Goal: Navigation & Orientation: Find specific page/section

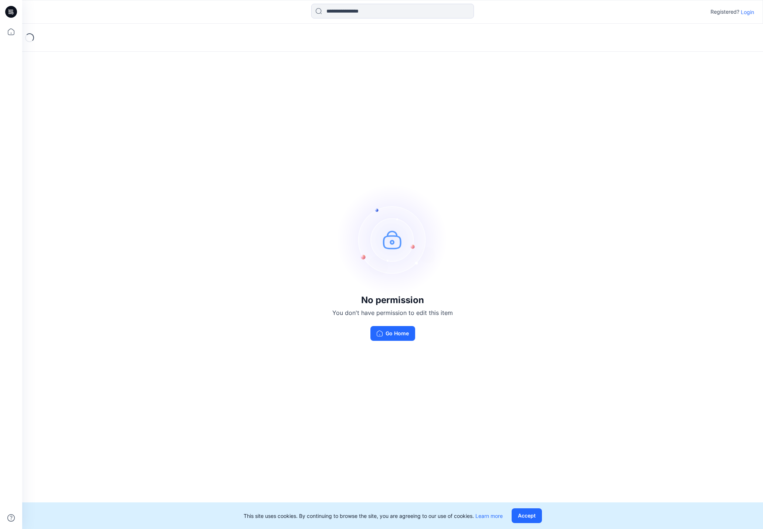
click at [750, 13] on p "Login" at bounding box center [747, 12] width 13 height 8
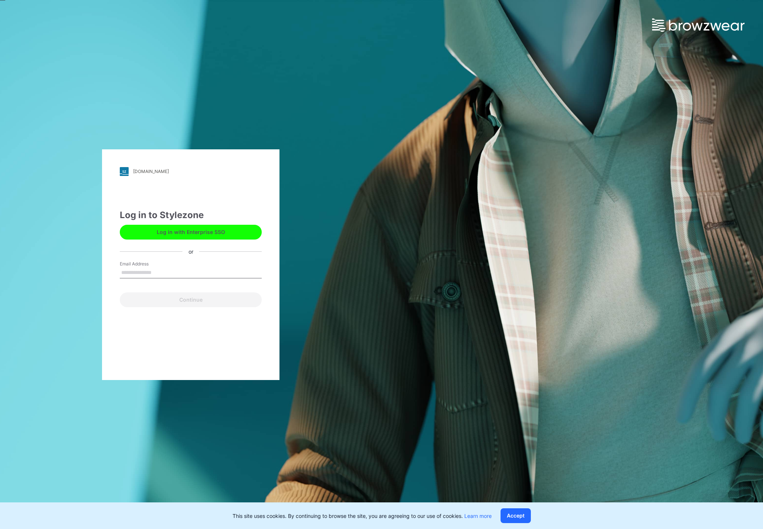
click at [195, 276] on input "Email Address" at bounding box center [191, 272] width 142 height 11
type input "**********"
click at [202, 301] on button "Continue" at bounding box center [191, 300] width 142 height 15
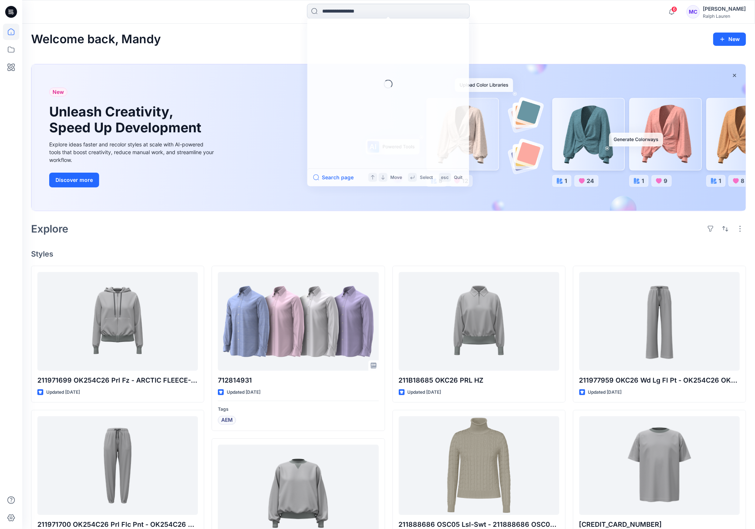
click at [410, 13] on input at bounding box center [388, 11] width 163 height 15
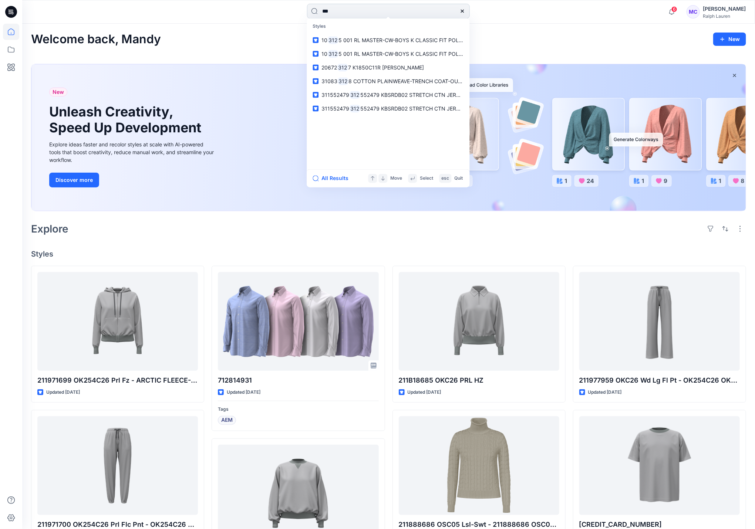
click at [409, 14] on input "***" at bounding box center [388, 11] width 163 height 15
type input "*********"
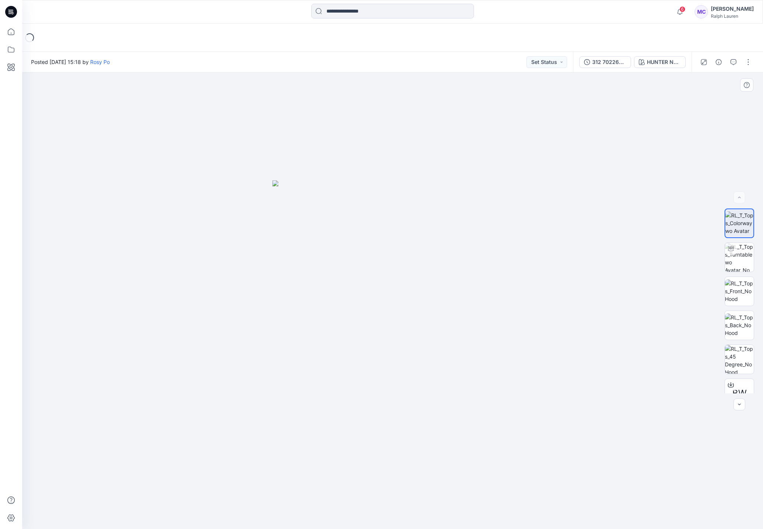
click at [280, 283] on img at bounding box center [393, 354] width 240 height 349
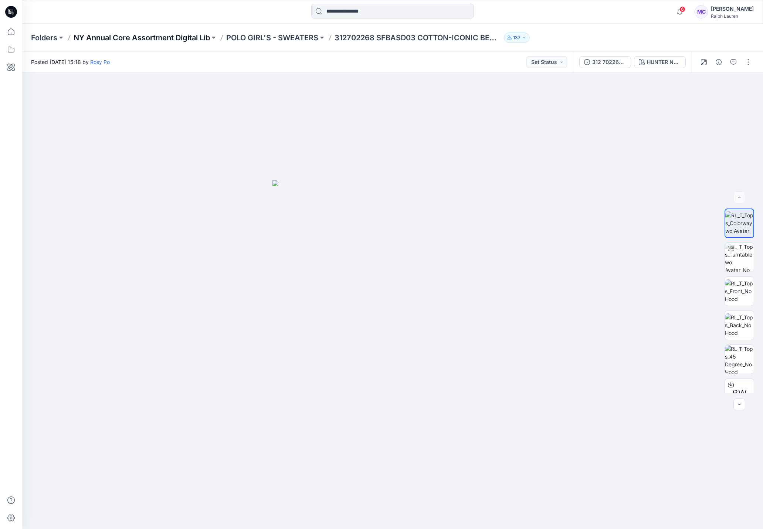
click at [179, 40] on p "NY Annual Core Assortment Digital Lib" at bounding box center [142, 38] width 136 height 10
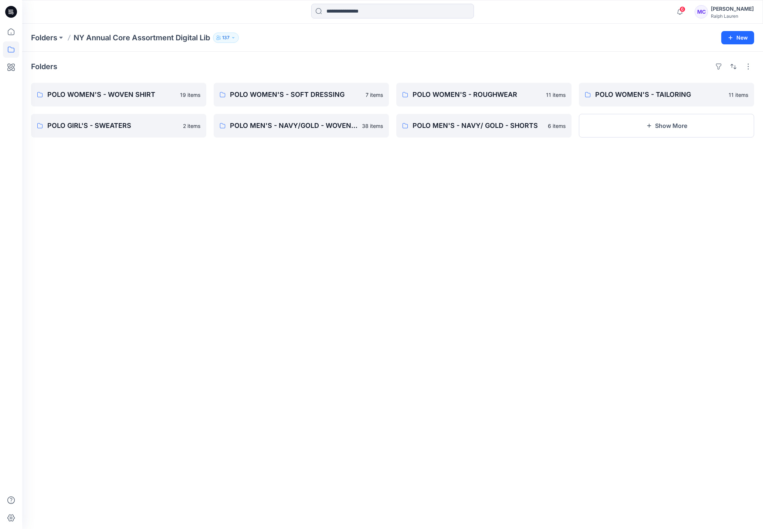
click at [229, 37] on p "137" at bounding box center [225, 38] width 7 height 8
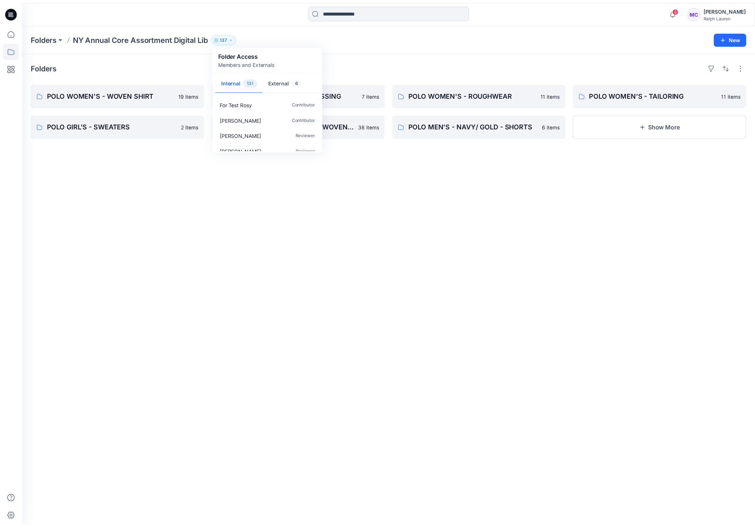
scroll to position [1979, 0]
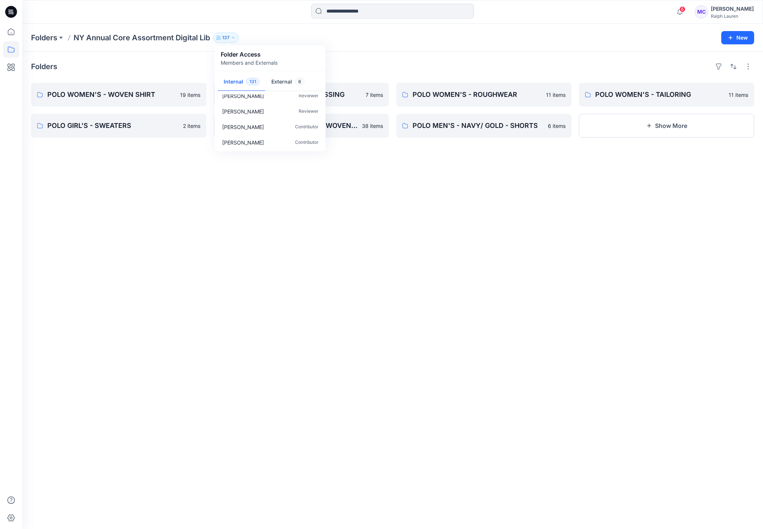
click at [708, 14] on div "MC" at bounding box center [701, 11] width 13 height 13
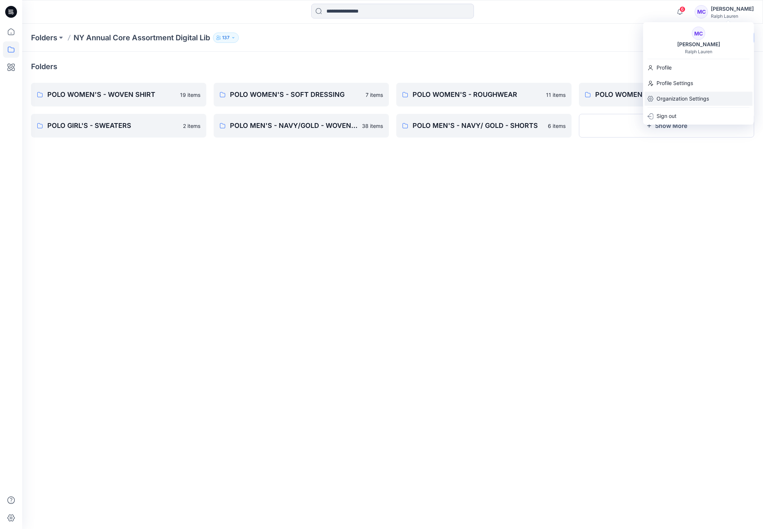
click at [686, 101] on p "Organization Settings" at bounding box center [683, 99] width 53 height 14
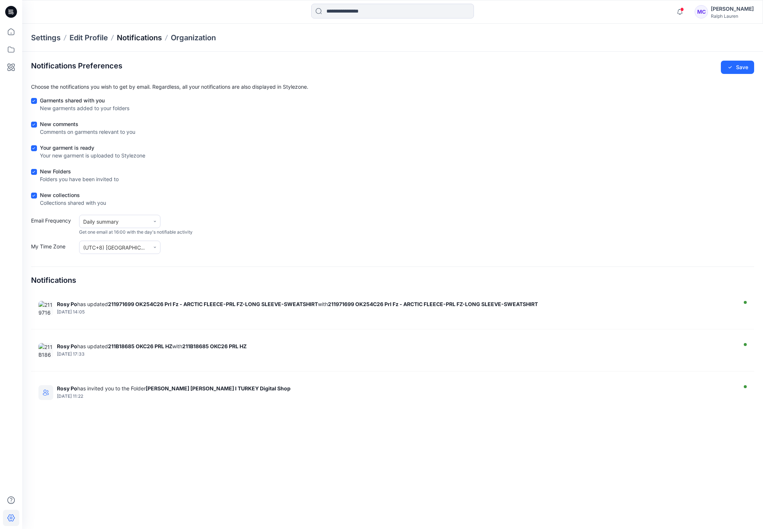
click at [129, 38] on p "Notifications" at bounding box center [139, 38] width 45 height 10
click at [90, 38] on p "Edit Profile" at bounding box center [89, 38] width 38 height 10
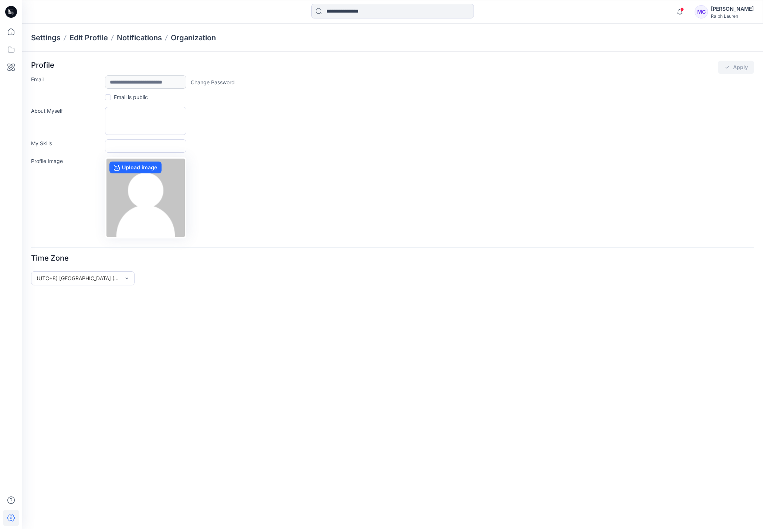
click at [50, 39] on p "Settings" at bounding box center [46, 38] width 30 height 10
click at [50, 37] on p "Settings" at bounding box center [46, 38] width 30 height 10
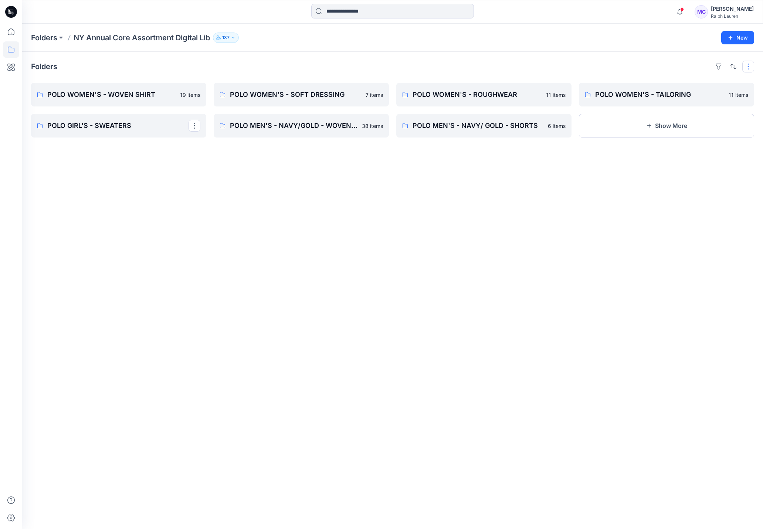
click at [748, 69] on button "button" at bounding box center [749, 67] width 12 height 12
click at [32, 34] on p "Folders" at bounding box center [44, 38] width 26 height 10
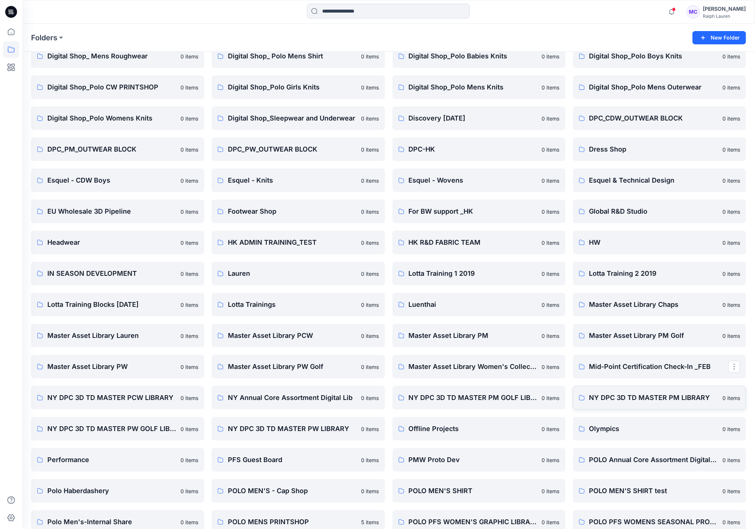
scroll to position [166, 0]
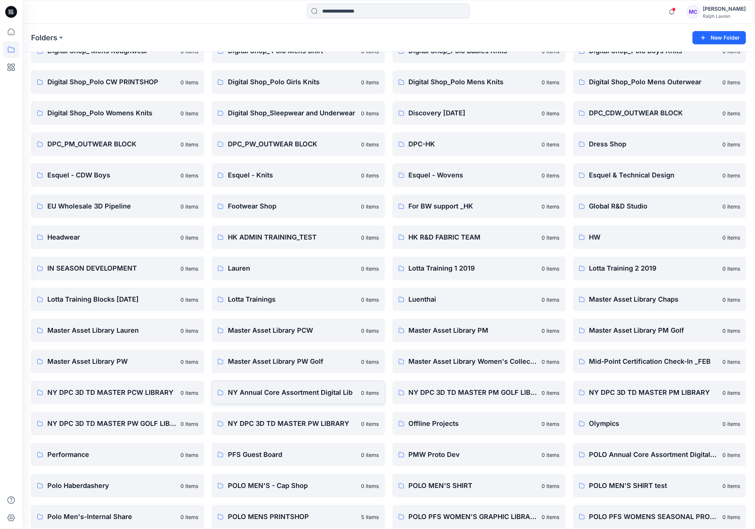
drag, startPoint x: 364, startPoint y: 383, endPoint x: 357, endPoint y: 389, distance: 10.0
click at [357, 389] on link "NY Annual Core Assortment Digital Lib 0 items" at bounding box center [298, 393] width 173 height 24
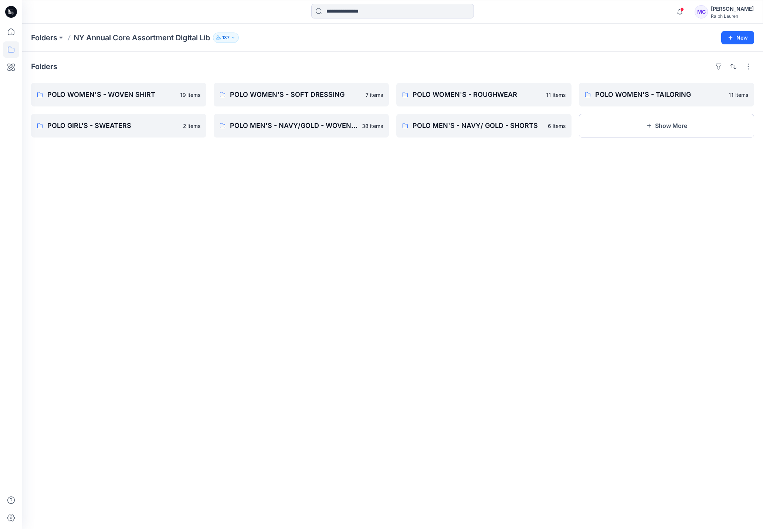
click at [232, 38] on icon "button" at bounding box center [233, 38] width 4 height 4
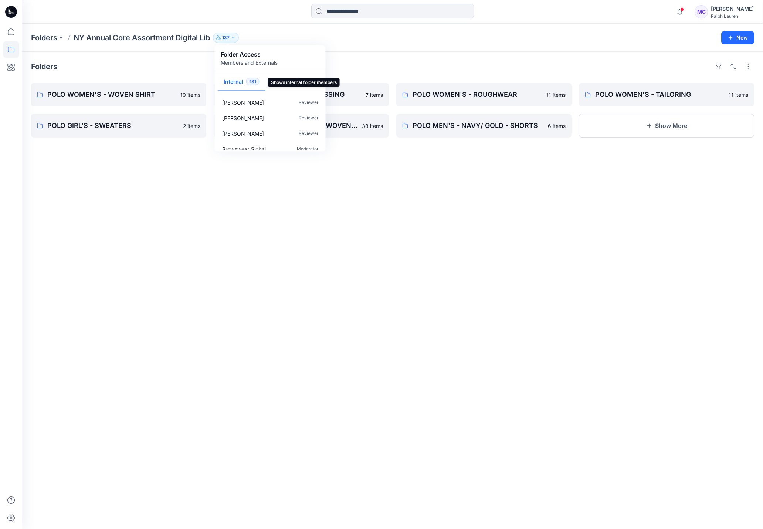
click at [242, 86] on button "Internal 131" at bounding box center [242, 82] width 48 height 19
drag, startPoint x: 324, startPoint y: 100, endPoint x: 323, endPoint y: 130, distance: 30.0
click at [323, 130] on div "[PERSON_NAME] Reviewer [PERSON_NAME] Reviewer [PERSON_NAME] Reviewer Browzwear …" at bounding box center [270, 122] width 108 height 55
drag, startPoint x: 323, startPoint y: 130, endPoint x: 321, endPoint y: 145, distance: 14.5
click at [321, 145] on div "Browzwear Global Moderator" at bounding box center [270, 149] width 108 height 16
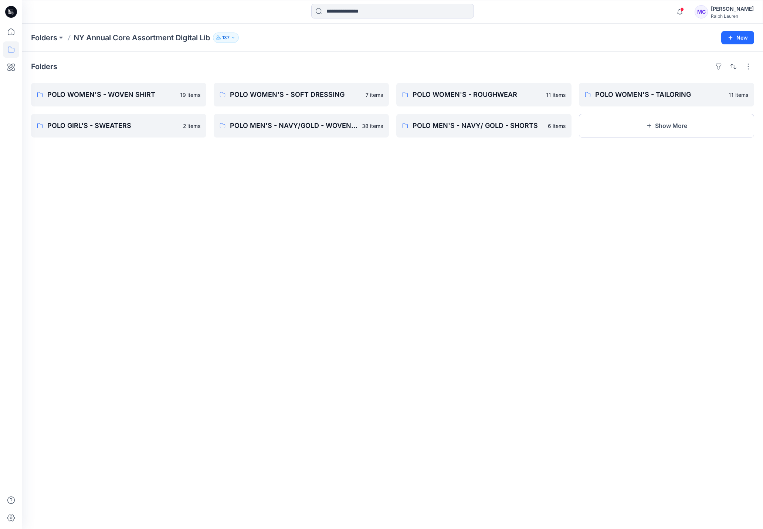
click at [708, 13] on div "MC" at bounding box center [701, 11] width 13 height 13
click at [697, 99] on p "Organization Settings" at bounding box center [683, 99] width 53 height 14
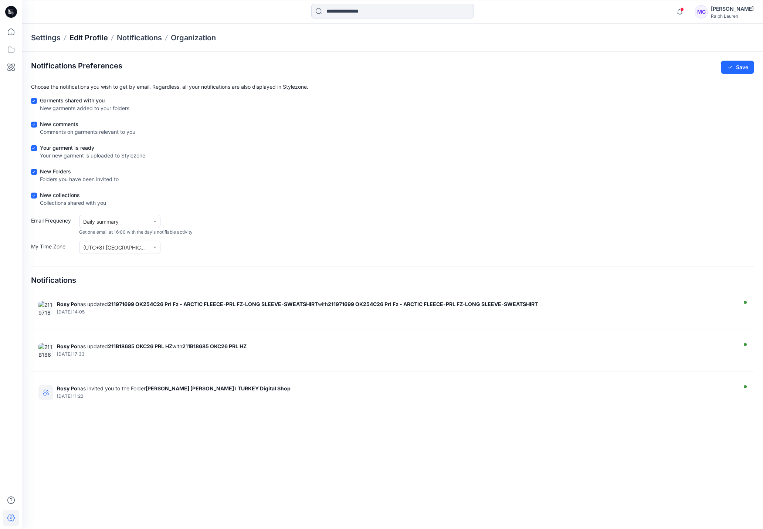
click at [95, 37] on p "Edit Profile" at bounding box center [89, 38] width 38 height 10
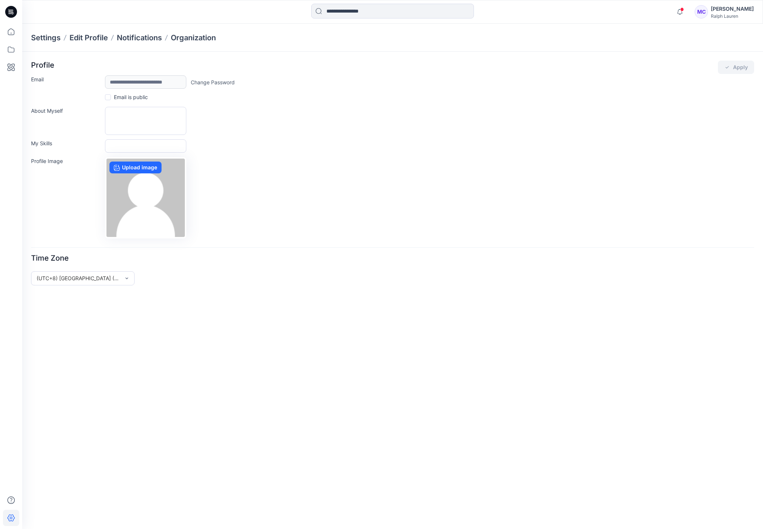
click at [53, 37] on p "Settings" at bounding box center [46, 38] width 30 height 10
click at [85, 38] on p "Edit Profile" at bounding box center [89, 38] width 38 height 10
click at [141, 38] on p "Notifications" at bounding box center [139, 38] width 45 height 10
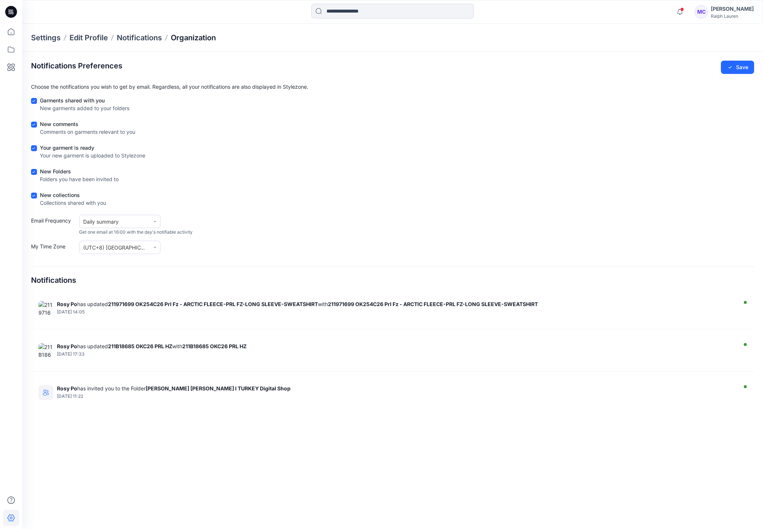
click at [190, 38] on p "Organization" at bounding box center [193, 38] width 45 height 10
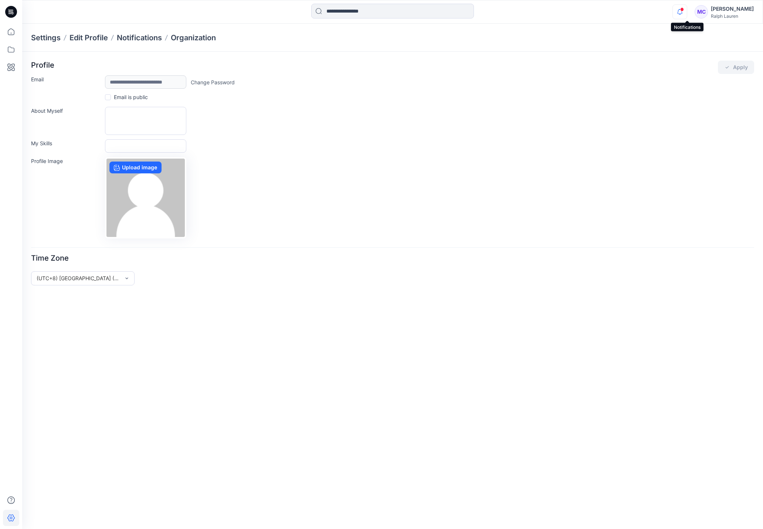
click at [687, 15] on icon "button" at bounding box center [680, 11] width 14 height 15
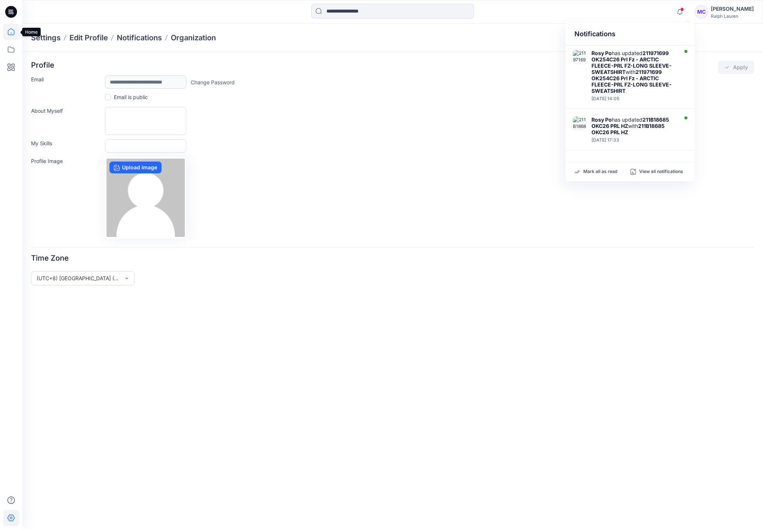
click at [13, 33] on icon at bounding box center [11, 32] width 16 height 16
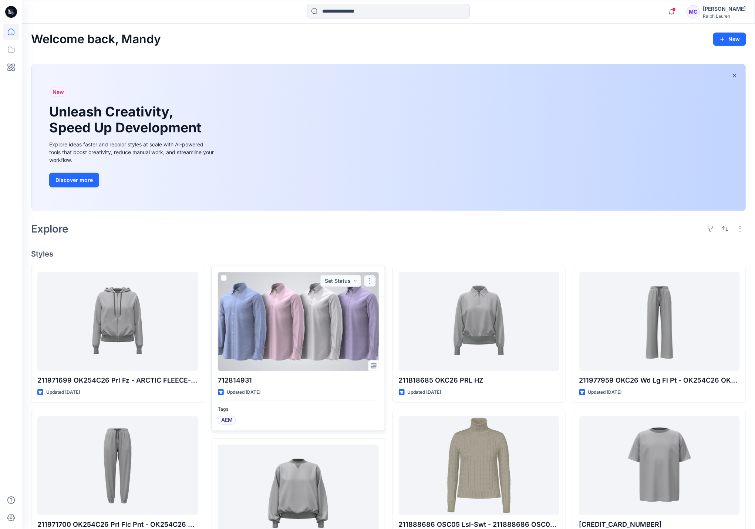
click at [373, 283] on button "button" at bounding box center [370, 281] width 12 height 12
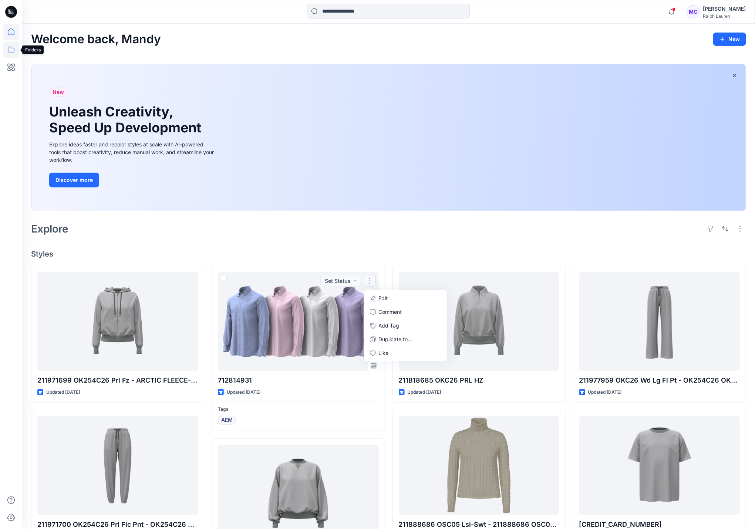
click at [17, 50] on icon at bounding box center [11, 49] width 16 height 16
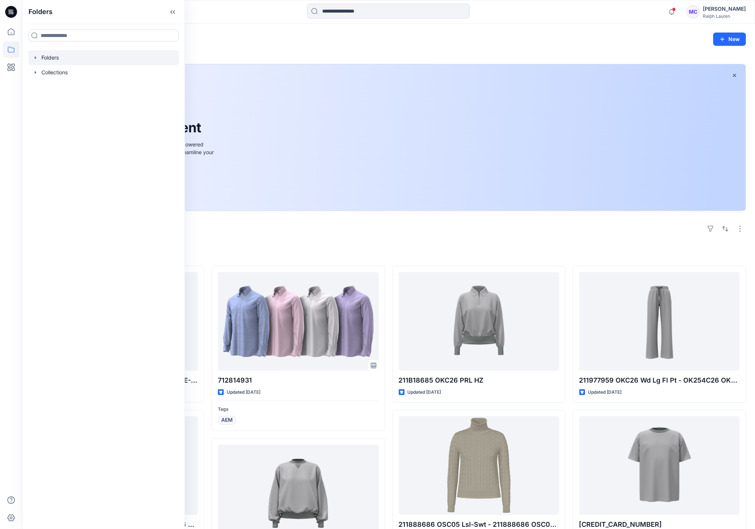
click at [36, 59] on icon "button" at bounding box center [36, 58] width 6 height 6
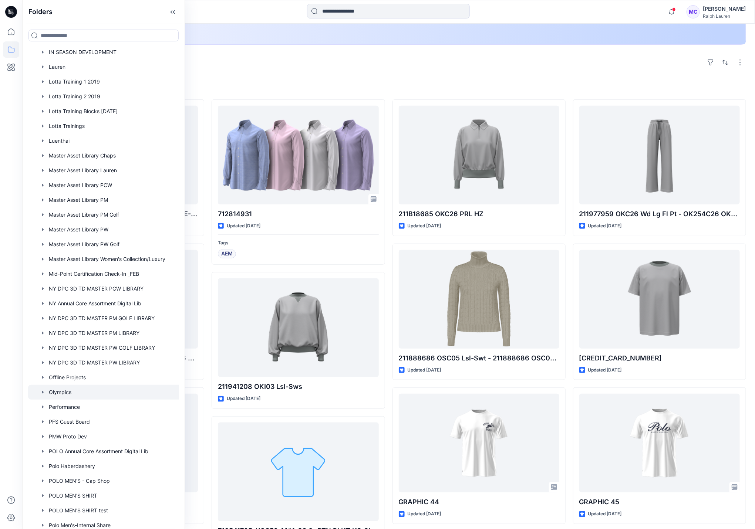
scroll to position [688, 0]
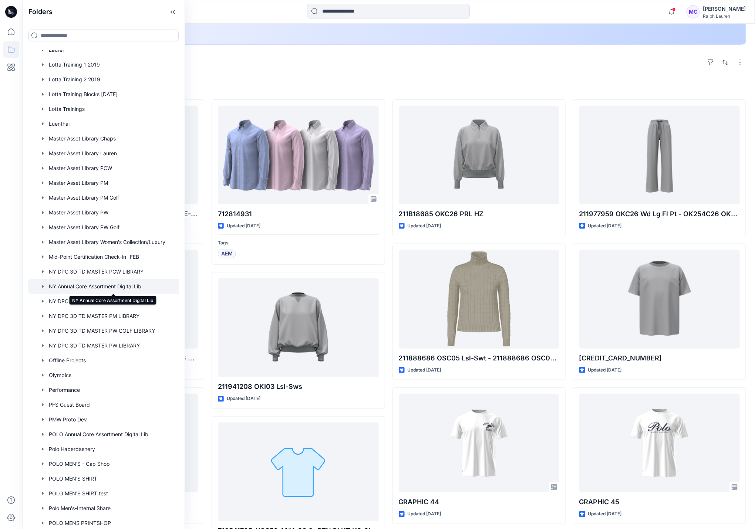
click at [160, 285] on div at bounding box center [113, 286] width 170 height 15
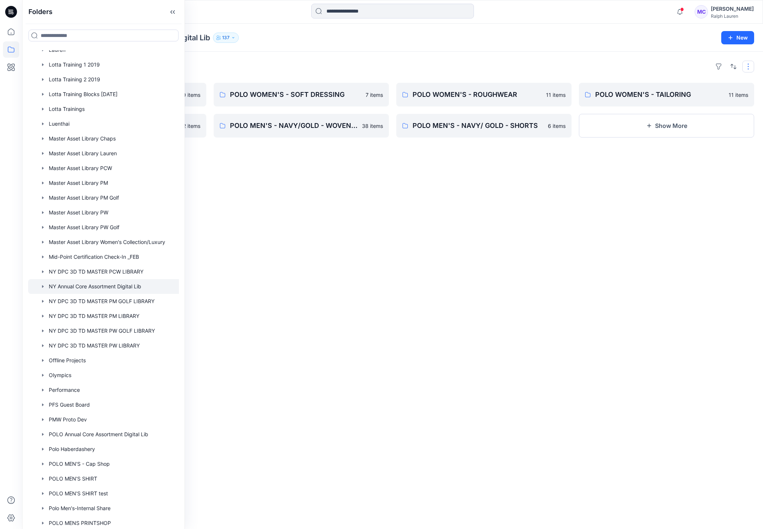
click at [751, 68] on button "button" at bounding box center [749, 67] width 12 height 12
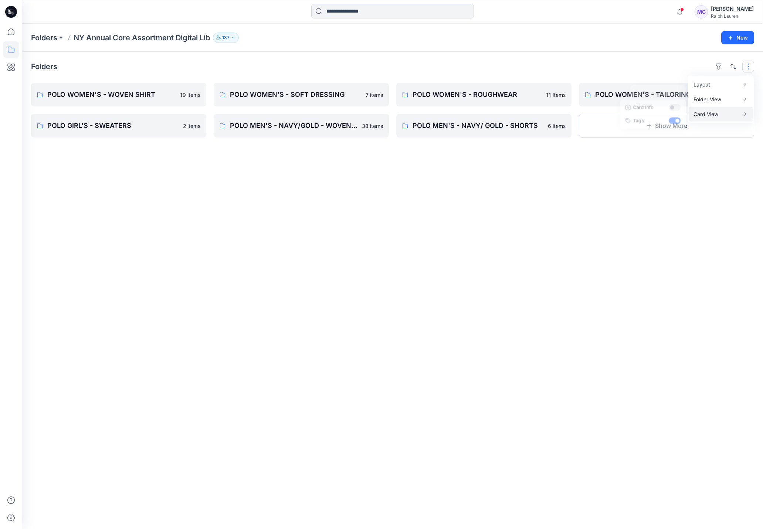
click at [741, 109] on button "Card View" at bounding box center [721, 114] width 64 height 15
click at [741, 114] on button "Card View" at bounding box center [721, 114] width 64 height 15
click at [668, 108] on button "Card Info" at bounding box center [649, 106] width 71 height 15
click at [719, 131] on button "Show More" at bounding box center [666, 126] width 175 height 24
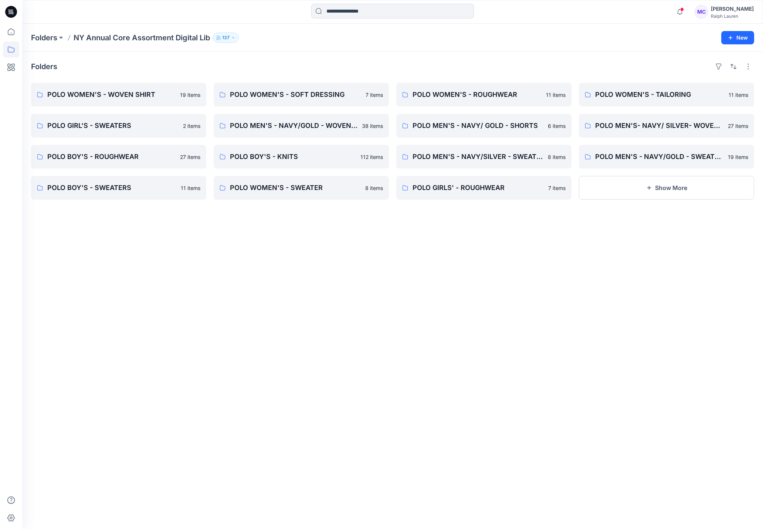
click at [706, 16] on div "MC" at bounding box center [701, 11] width 13 height 13
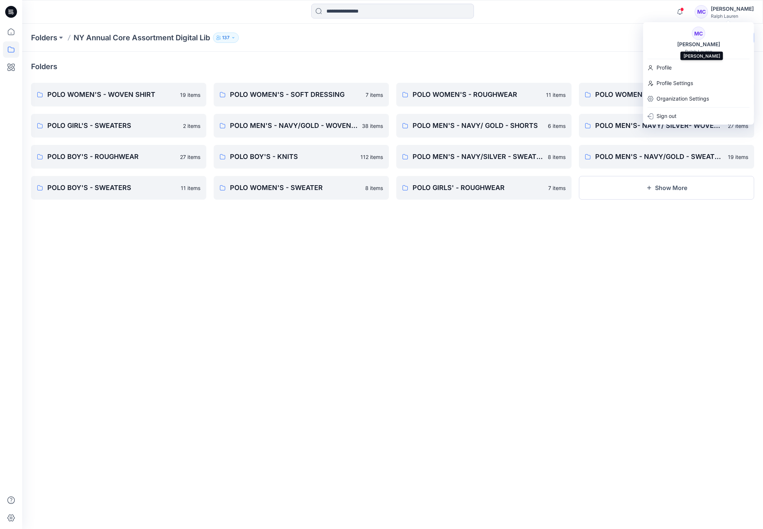
click at [703, 40] on div "[PERSON_NAME]" at bounding box center [699, 44] width 52 height 9
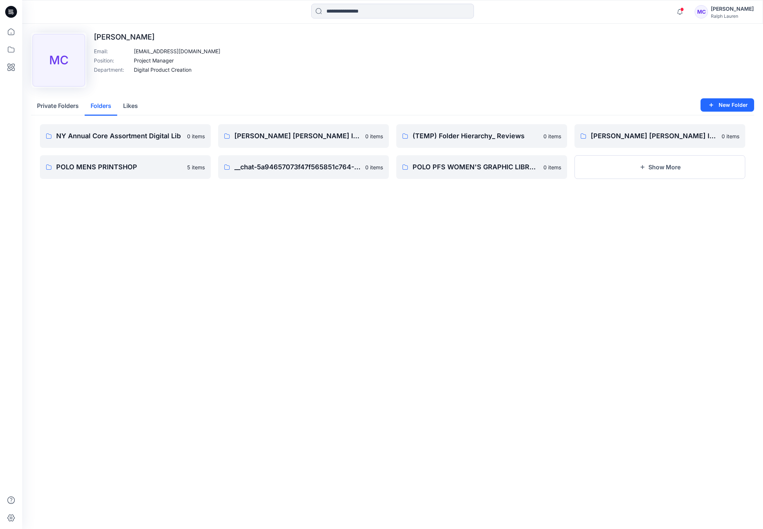
click at [106, 105] on button "Folders" at bounding box center [101, 106] width 33 height 19
click at [687, 167] on button "Show More" at bounding box center [660, 167] width 171 height 24
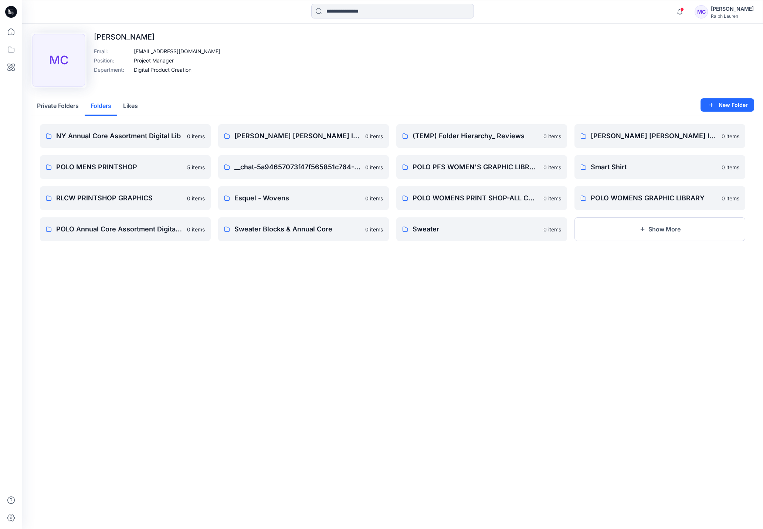
click at [43, 108] on button "Private Folders" at bounding box center [58, 106] width 54 height 19
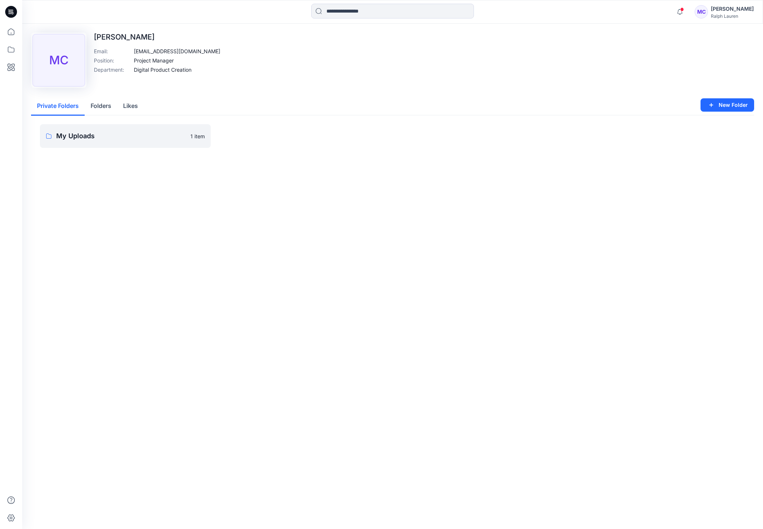
click at [105, 102] on button "Folders" at bounding box center [101, 106] width 33 height 19
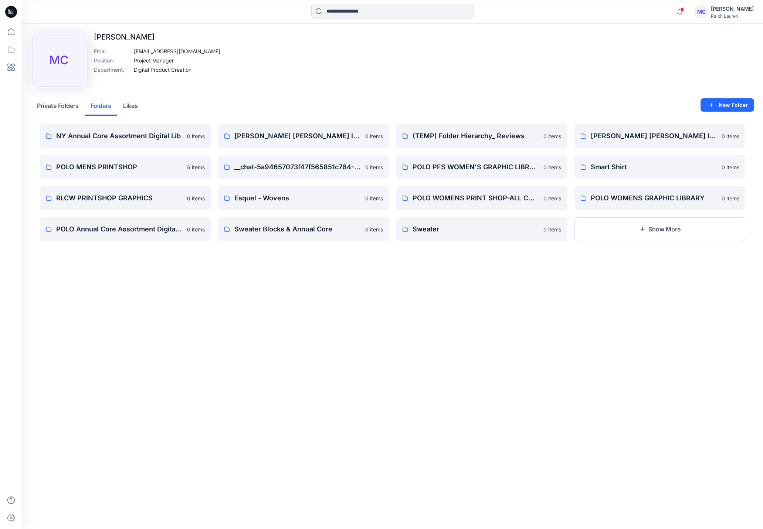
drag, startPoint x: 149, startPoint y: 106, endPoint x: 134, endPoint y: 110, distance: 15.8
click at [149, 107] on div "Private Folders Folders Likes" at bounding box center [392, 106] width 723 height 18
click at [135, 110] on button "Likes" at bounding box center [130, 106] width 27 height 19
click at [105, 109] on button "Folders" at bounding box center [101, 106] width 33 height 19
click at [708, 12] on div "MC" at bounding box center [701, 11] width 13 height 13
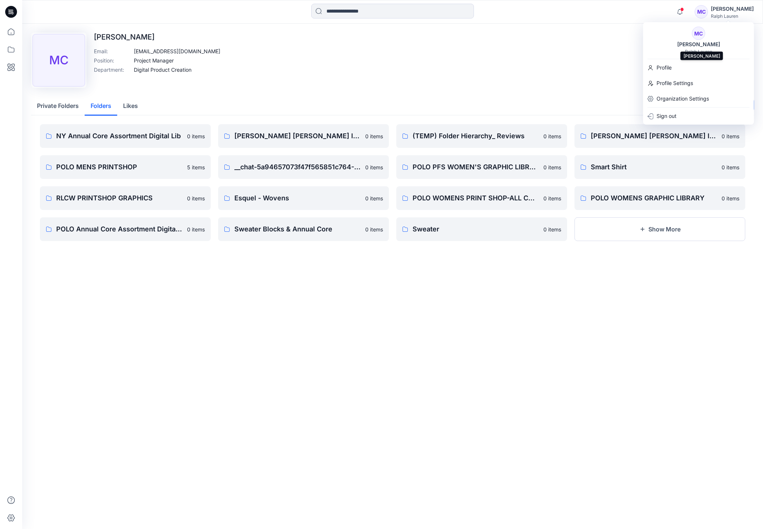
click at [702, 41] on div "[PERSON_NAME]" at bounding box center [699, 44] width 52 height 9
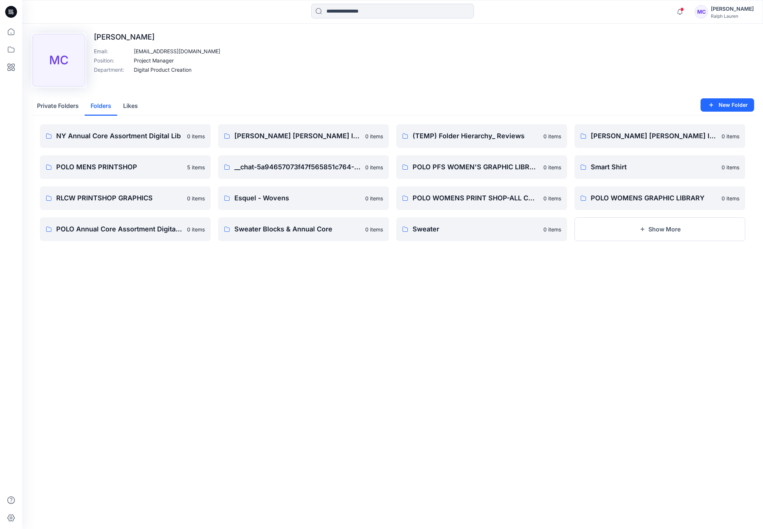
click at [708, 12] on div "MC" at bounding box center [701, 11] width 13 height 13
click at [699, 35] on div "MC" at bounding box center [698, 33] width 13 height 13
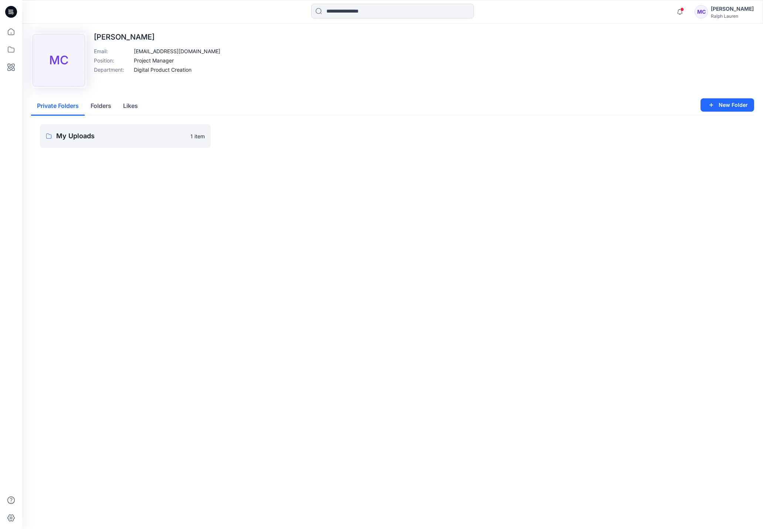
click at [57, 102] on button "Private Folders" at bounding box center [58, 106] width 54 height 19
click at [110, 105] on button "Folders" at bounding box center [101, 106] width 33 height 19
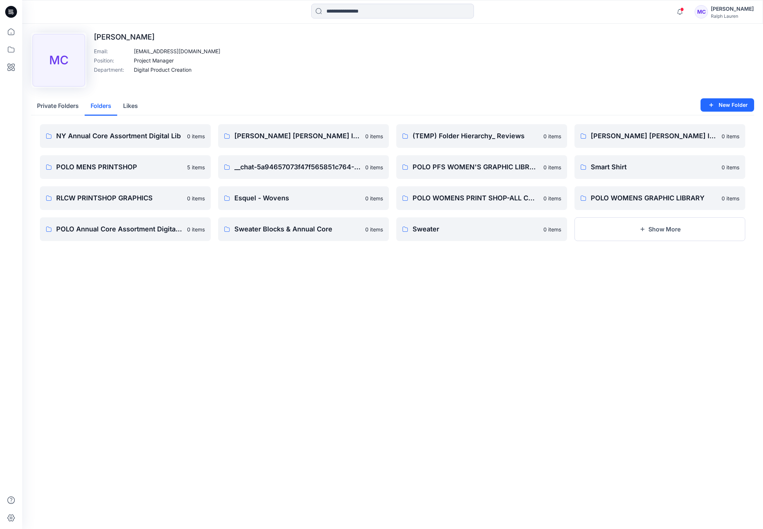
click at [133, 105] on button "Likes" at bounding box center [130, 106] width 27 height 19
click at [98, 101] on button "Folders" at bounding box center [101, 106] width 33 height 19
click at [67, 107] on button "Private Folders" at bounding box center [58, 106] width 54 height 19
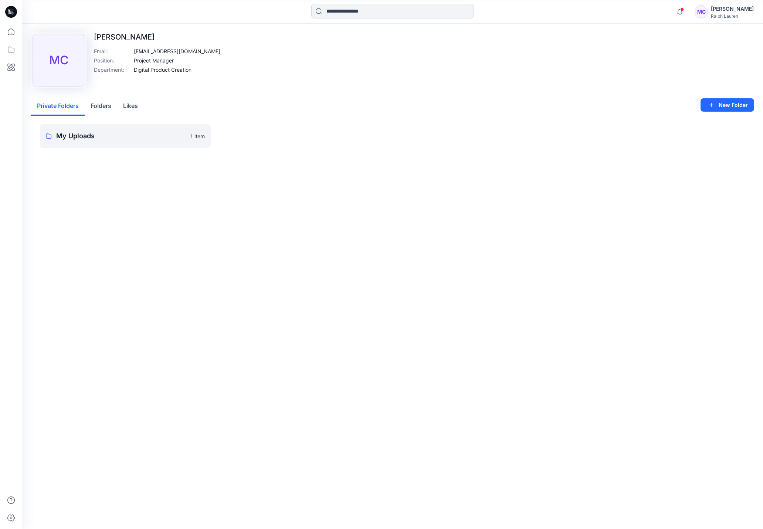
click at [8, 9] on icon at bounding box center [11, 12] width 12 height 12
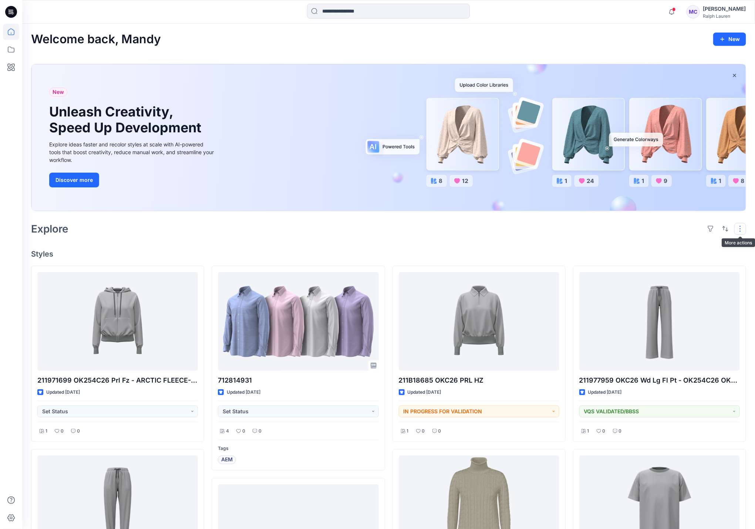
click at [743, 230] on button "button" at bounding box center [740, 229] width 12 height 12
click at [719, 13] on div "Ralph Lauren" at bounding box center [724, 16] width 43 height 6
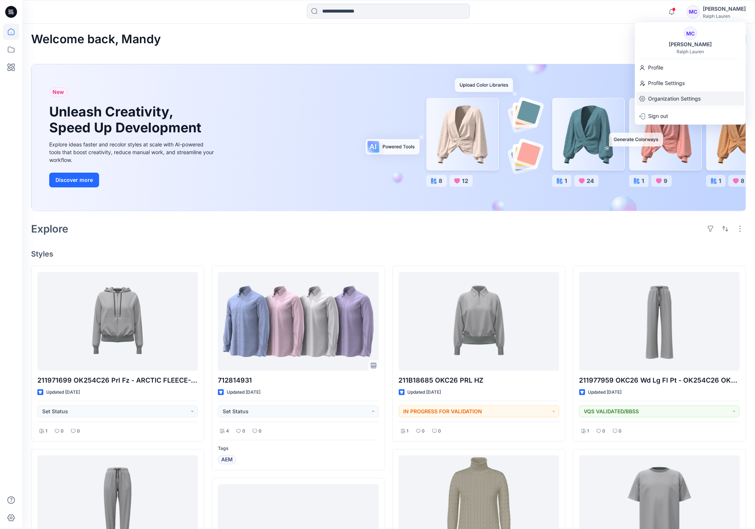
click at [693, 102] on p "Organization Settings" at bounding box center [674, 99] width 53 height 14
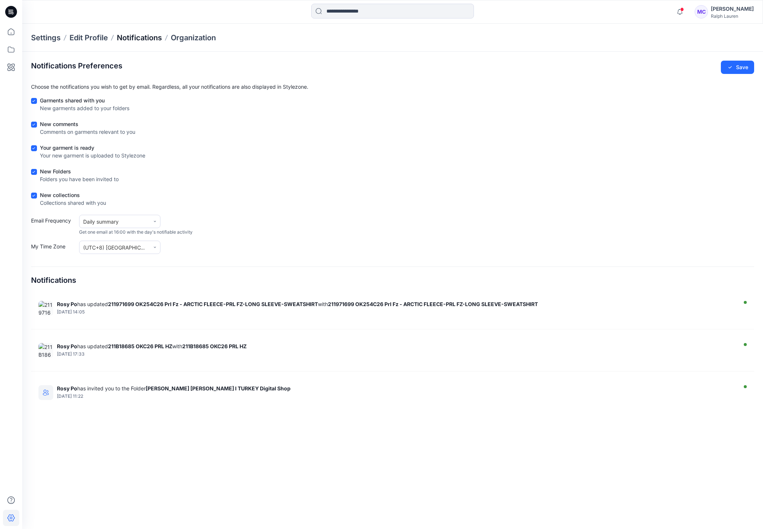
click at [126, 33] on p "Notifications" at bounding box center [139, 38] width 45 height 10
click at [135, 36] on p "Notifications" at bounding box center [139, 38] width 45 height 10
click at [88, 38] on p "Edit Profile" at bounding box center [89, 38] width 38 height 10
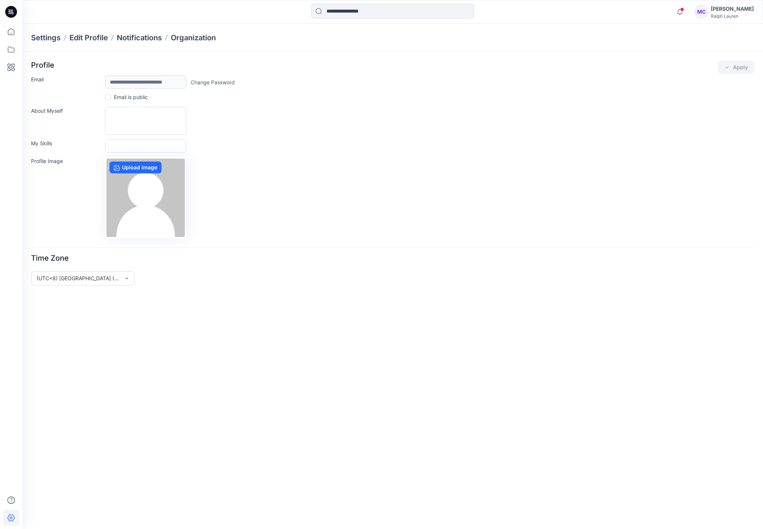
click at [59, 40] on p "Settings" at bounding box center [46, 38] width 30 height 10
click at [45, 41] on p "Settings" at bounding box center [46, 38] width 30 height 10
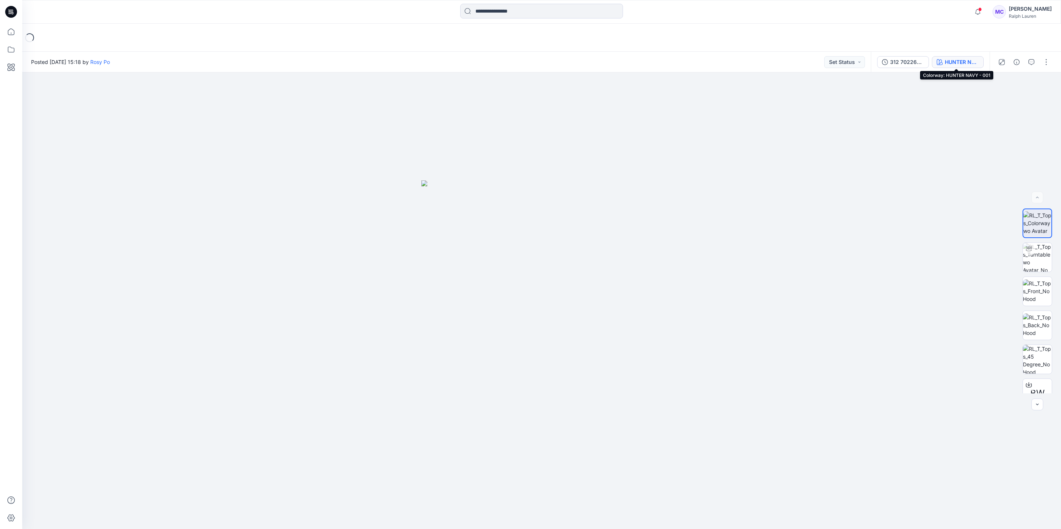
click at [952, 57] on button "HUNTER NAVY - 001" at bounding box center [958, 62] width 52 height 12
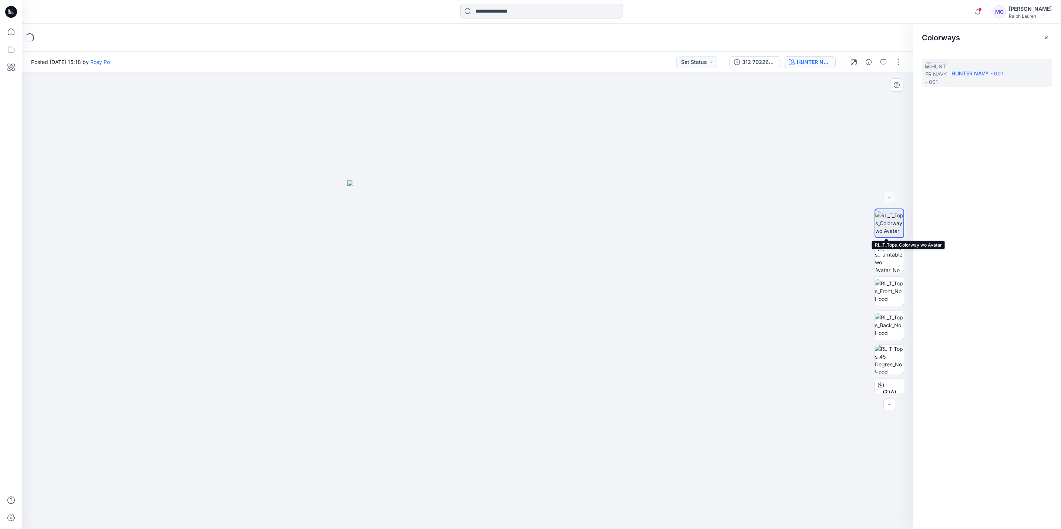
click at [885, 223] on img at bounding box center [889, 223] width 28 height 23
click at [1045, 39] on icon "button" at bounding box center [1046, 38] width 6 height 6
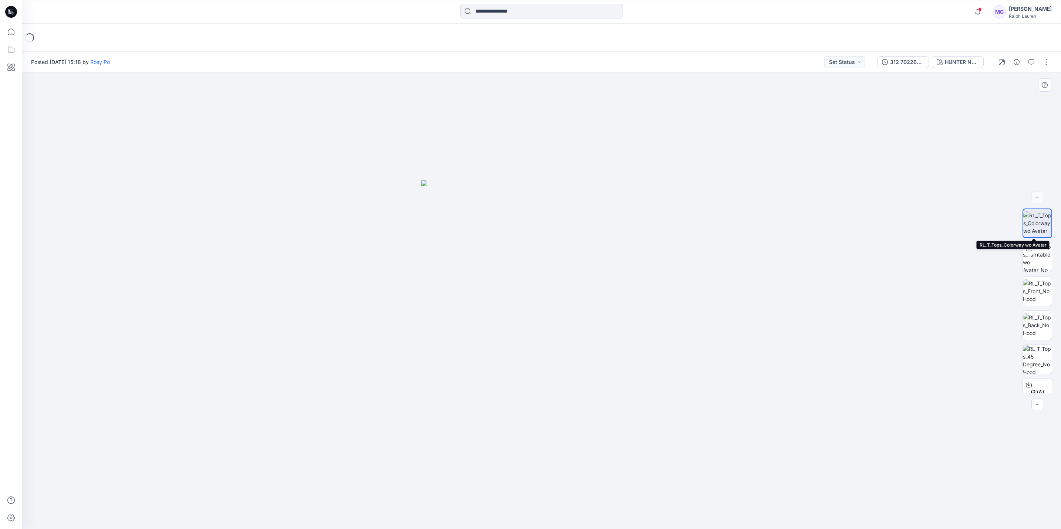
click at [1036, 224] on img at bounding box center [1037, 223] width 28 height 23
click at [1045, 65] on button "button" at bounding box center [1046, 62] width 12 height 12
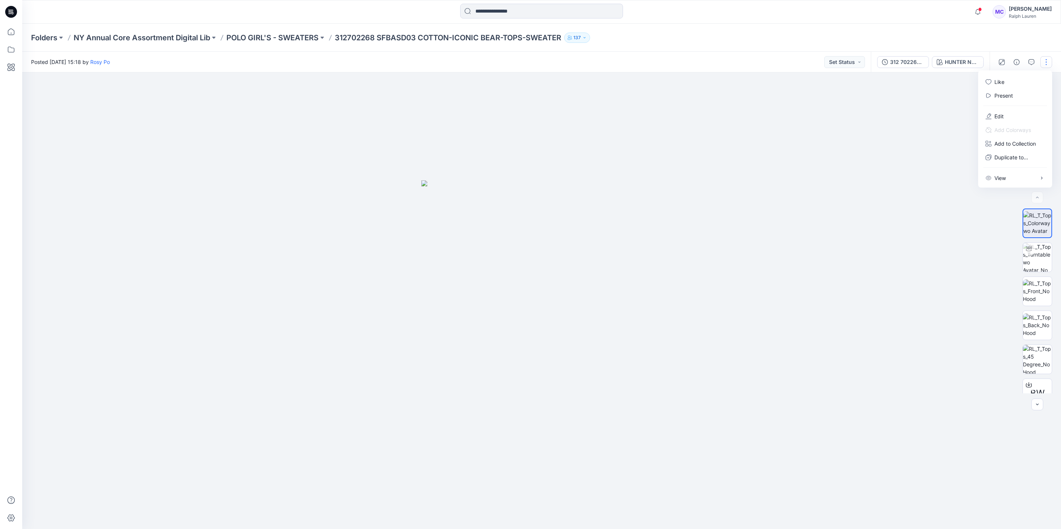
click at [915, 157] on div at bounding box center [541, 300] width 1038 height 457
click at [577, 33] on button "137" at bounding box center [577, 38] width 26 height 10
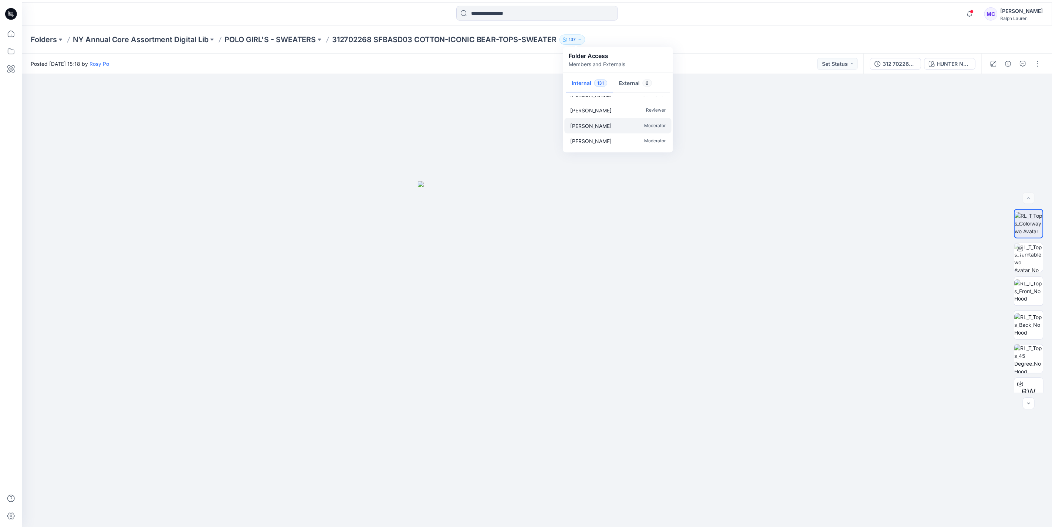
scroll to position [1553, 0]
click at [624, 142] on div "Mandy Chong Contributor" at bounding box center [623, 149] width 108 height 16
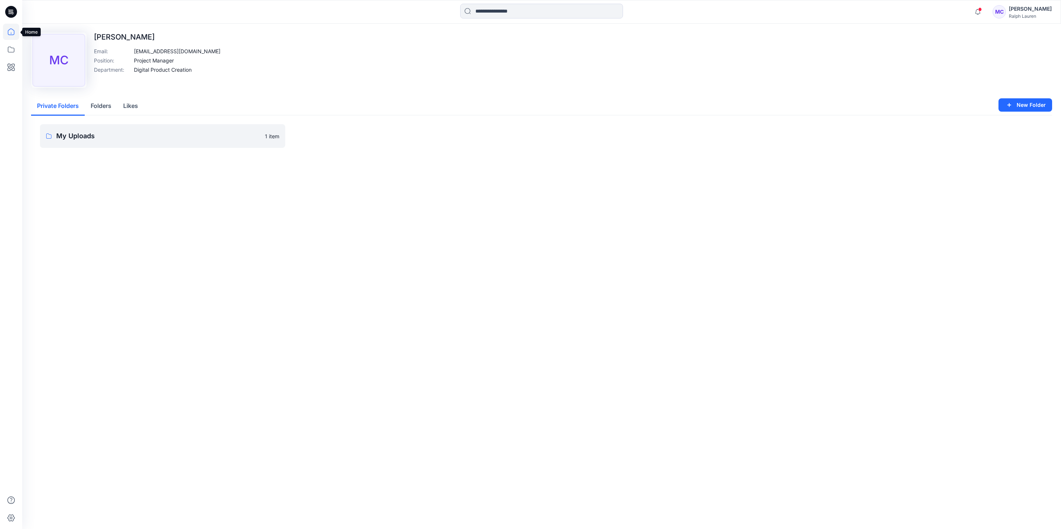
click at [9, 30] on icon at bounding box center [11, 32] width 16 height 16
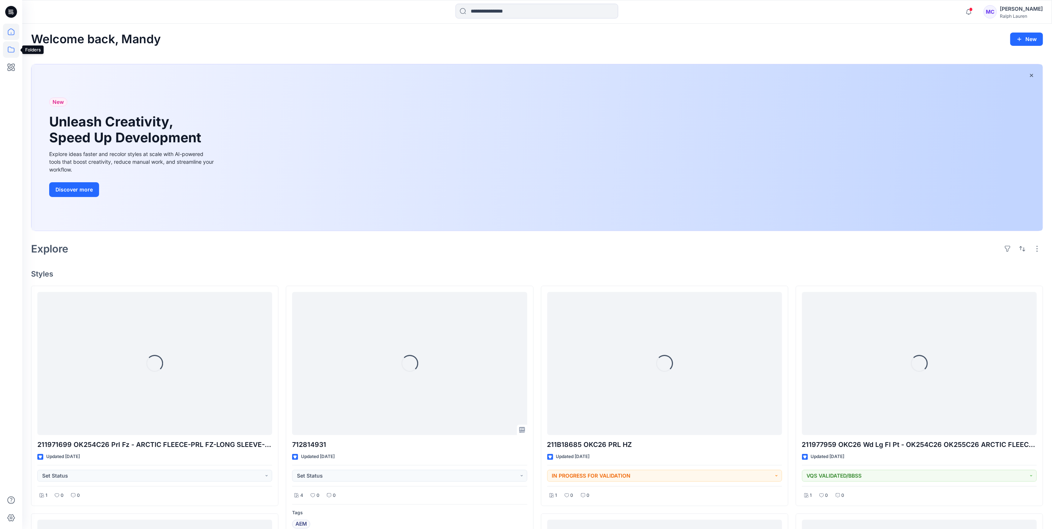
click at [8, 50] on icon at bounding box center [11, 49] width 16 height 16
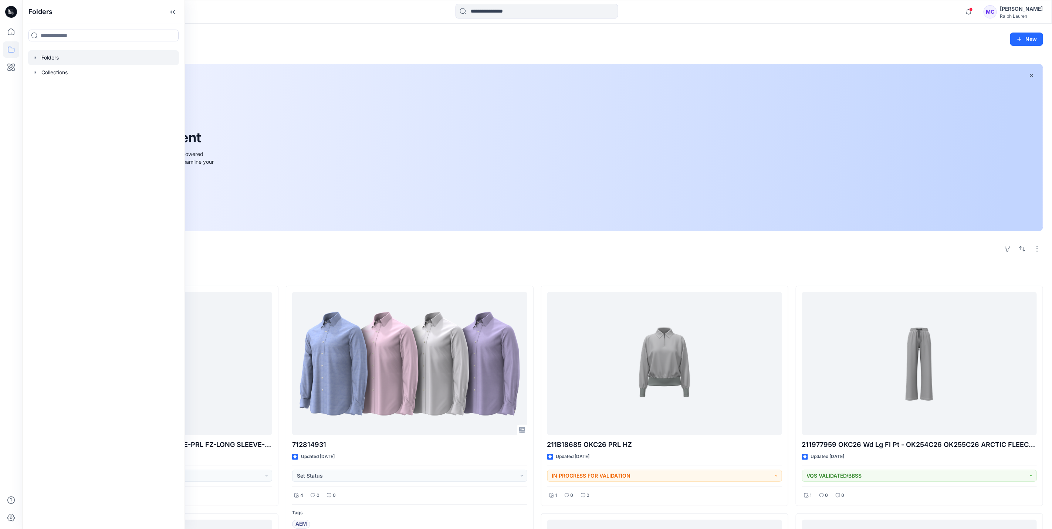
click at [36, 60] on icon "button" at bounding box center [36, 58] width 6 height 6
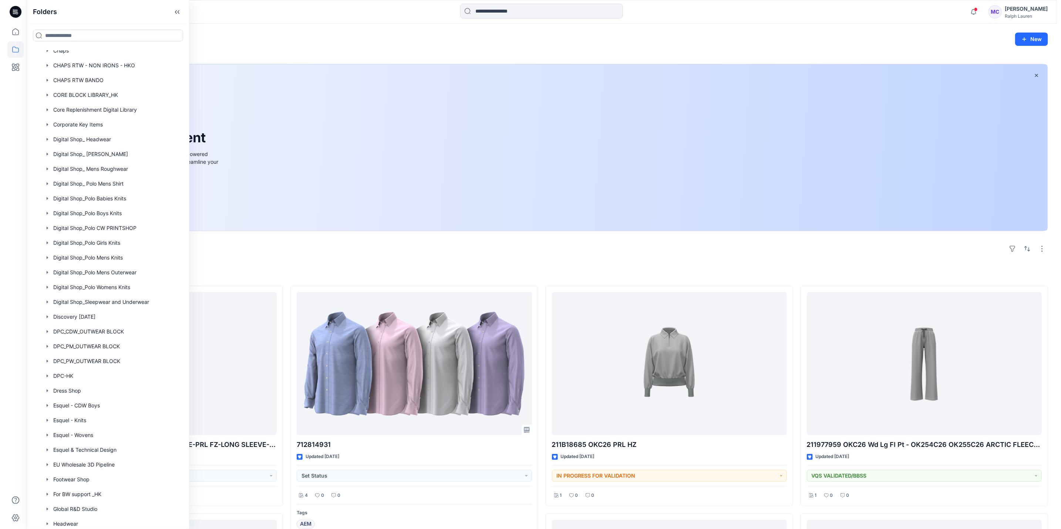
scroll to position [134, 0]
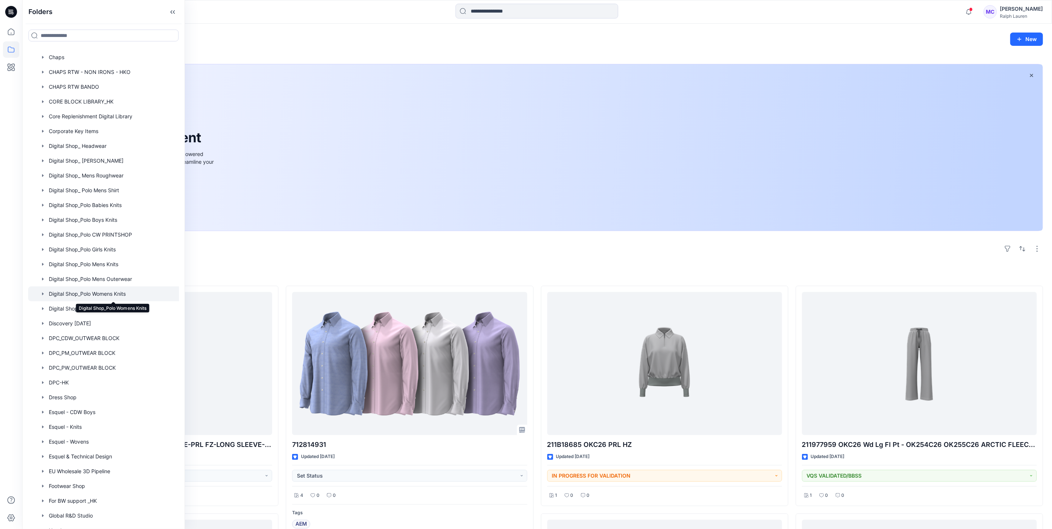
click at [134, 295] on div at bounding box center [113, 294] width 170 height 15
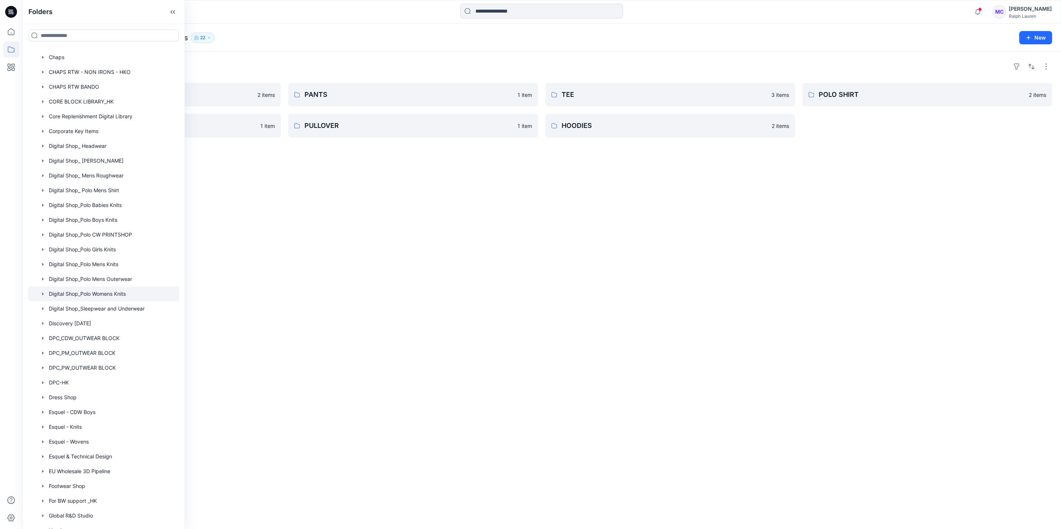
click at [1006, 18] on div "MC" at bounding box center [998, 11] width 13 height 13
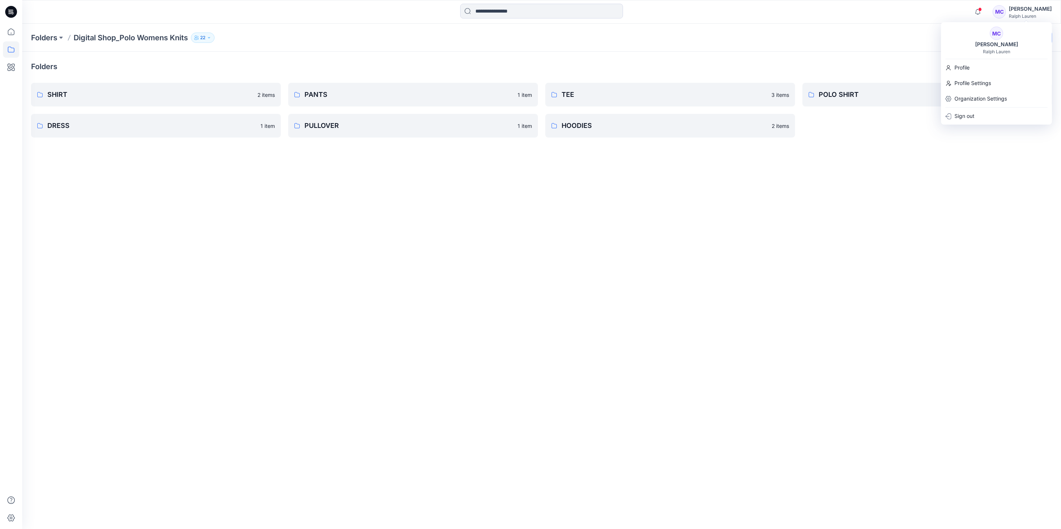
click at [900, 149] on div "Folders SHIRT 2 items DRESS 1 item PANTS 1 item PULLOVER 1 item TEE 3 items HOO…" at bounding box center [541, 290] width 1038 height 477
